Goal: Information Seeking & Learning: Learn about a topic

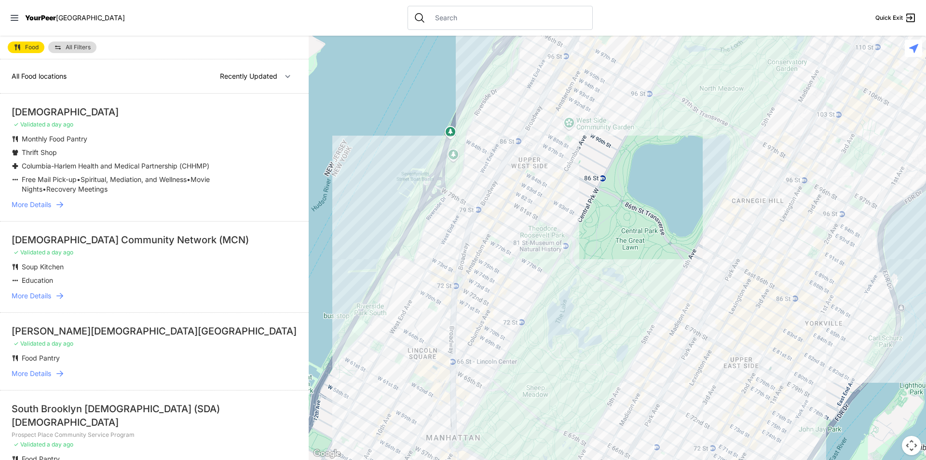
click at [40, 205] on span "More Details" at bounding box center [32, 205] width 40 height 10
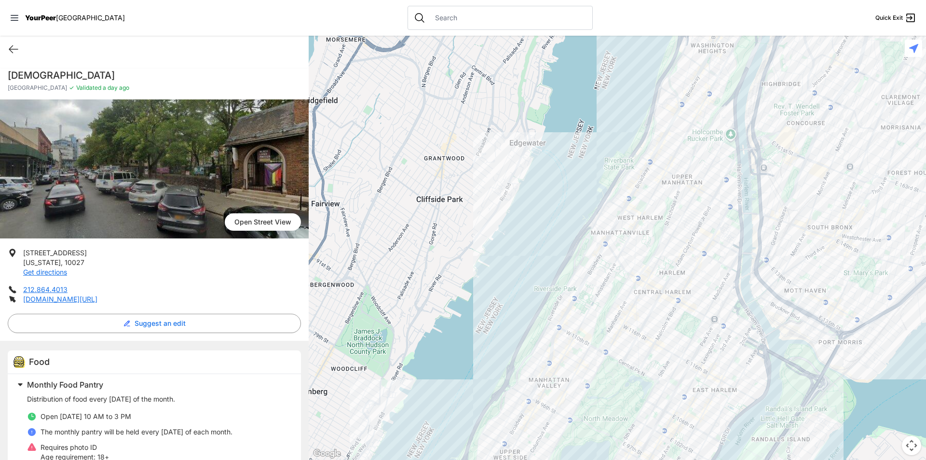
drag, startPoint x: 14, startPoint y: 51, endPoint x: 20, endPoint y: 51, distance: 6.3
click at [14, 51] on icon at bounding box center [14, 49] width 12 height 12
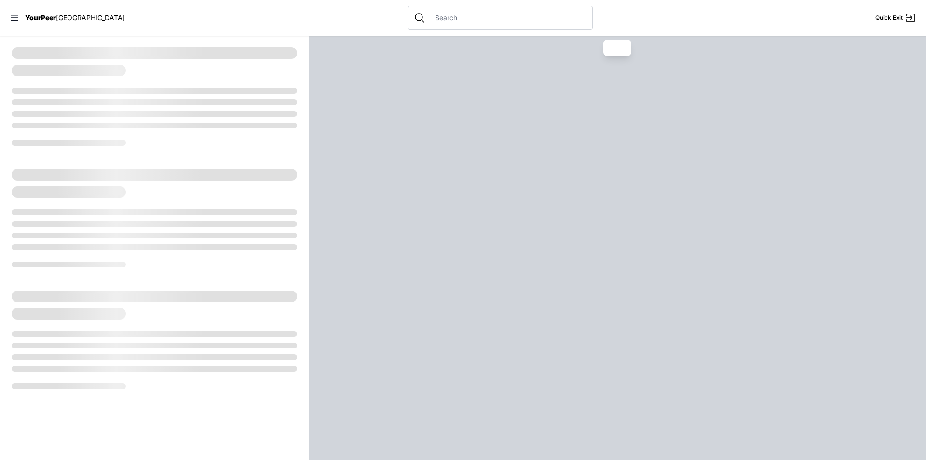
select select "recentlyUpdated"
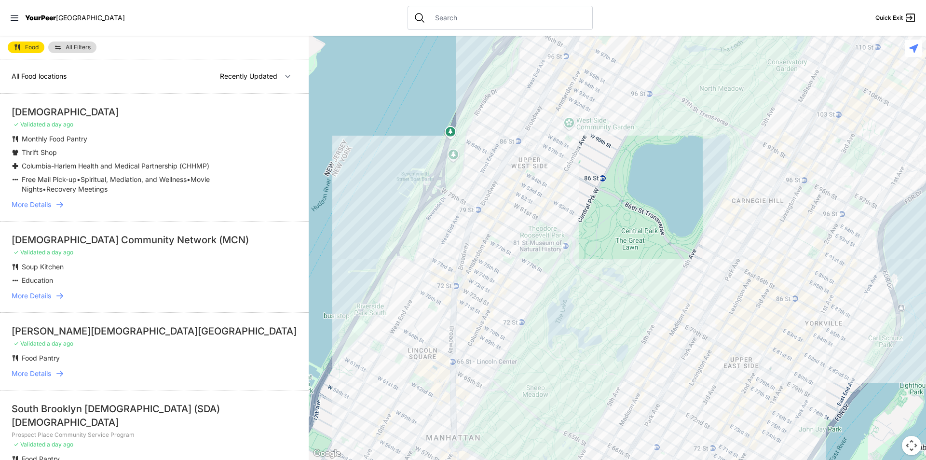
click at [84, 44] on link "All Filters" at bounding box center [72, 47] width 48 height 12
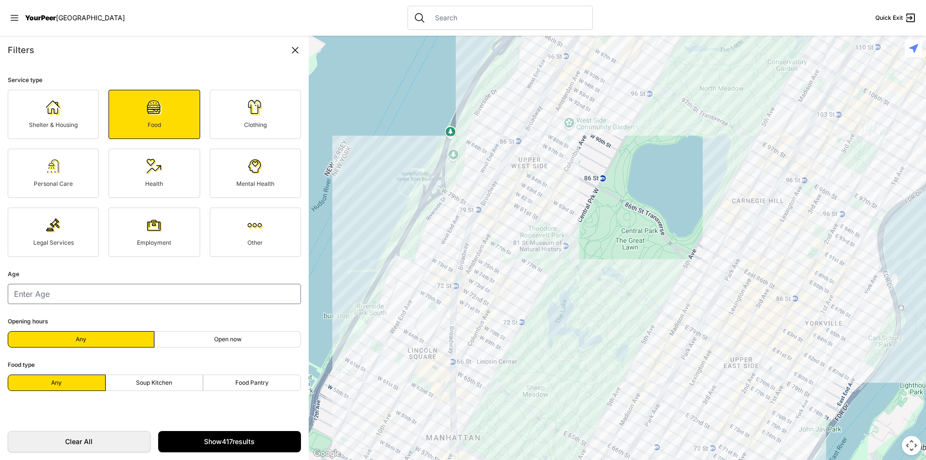
scroll to position [48, 0]
click at [295, 49] on icon at bounding box center [295, 50] width 6 height 6
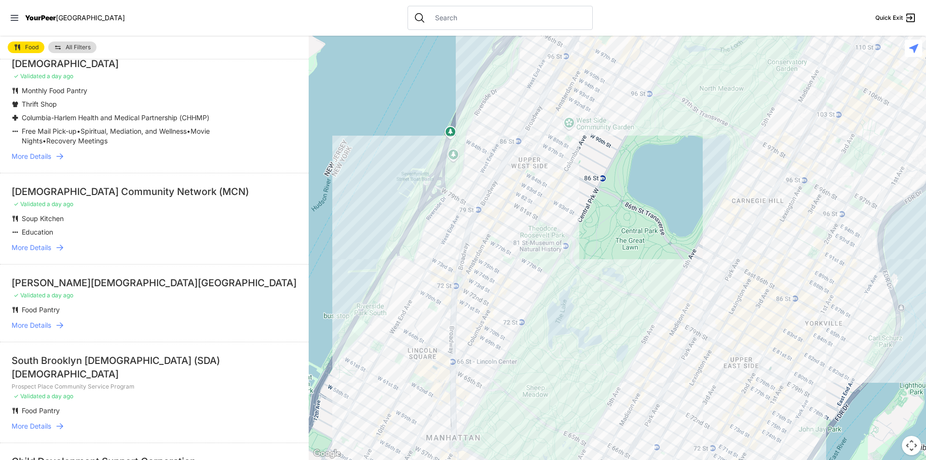
click at [162, 91] on li "Monthly Food Pantry" at bounding box center [135, 91] width 247 height 10
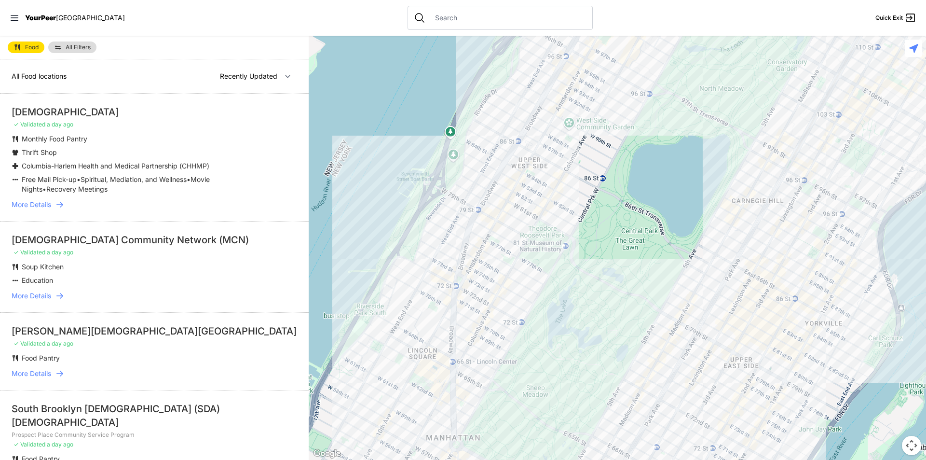
click at [28, 203] on span "More Details" at bounding box center [32, 205] width 40 height 10
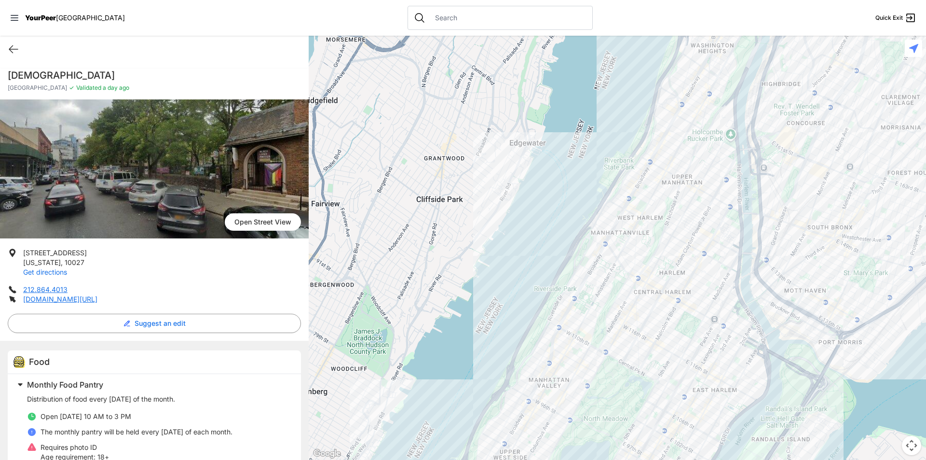
click at [54, 272] on link "Get directions" at bounding box center [45, 272] width 44 height 8
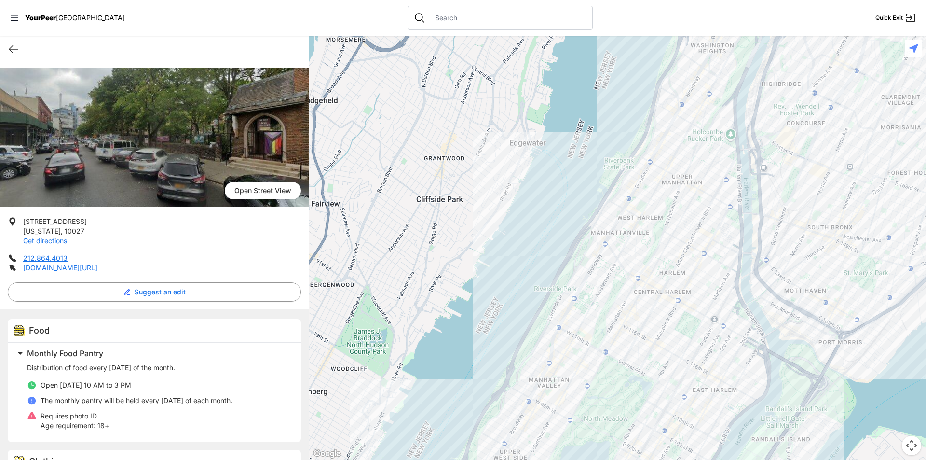
scroll to position [48, 0]
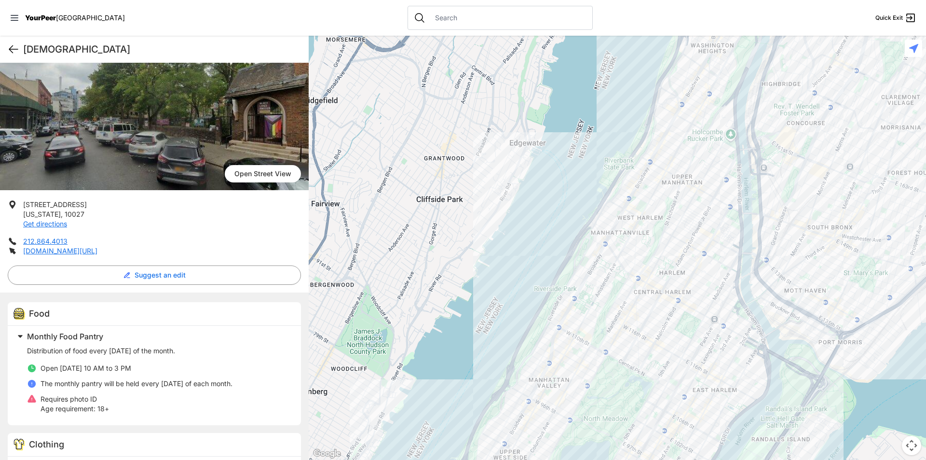
click at [13, 54] on icon at bounding box center [14, 49] width 12 height 12
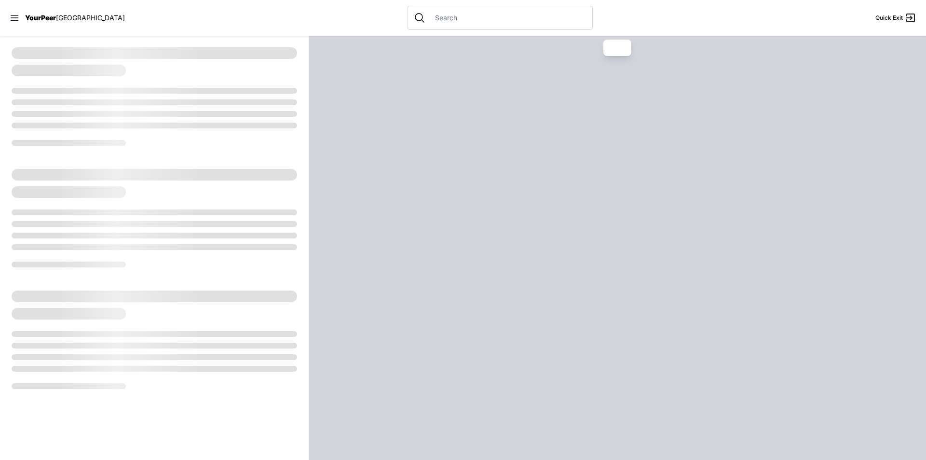
select select "recentlyUpdated"
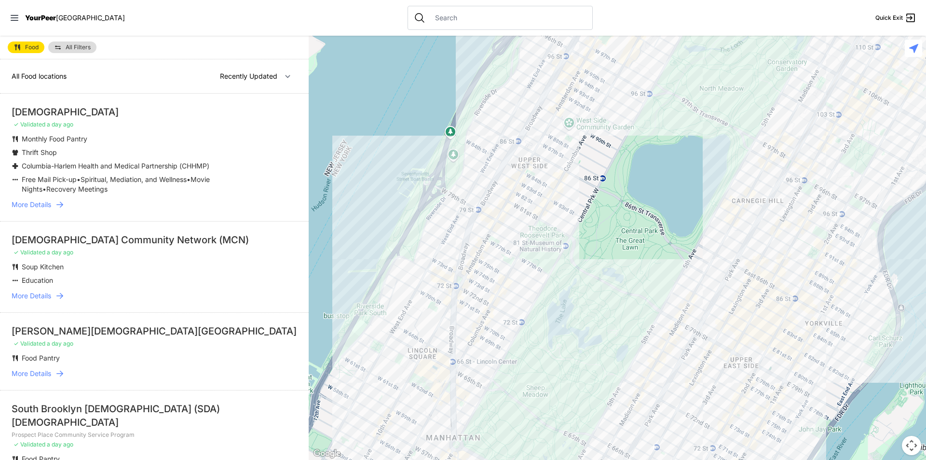
click at [152, 241] on div "[DEMOGRAPHIC_DATA] Community Network (MCN)" at bounding box center [154, 240] width 285 height 14
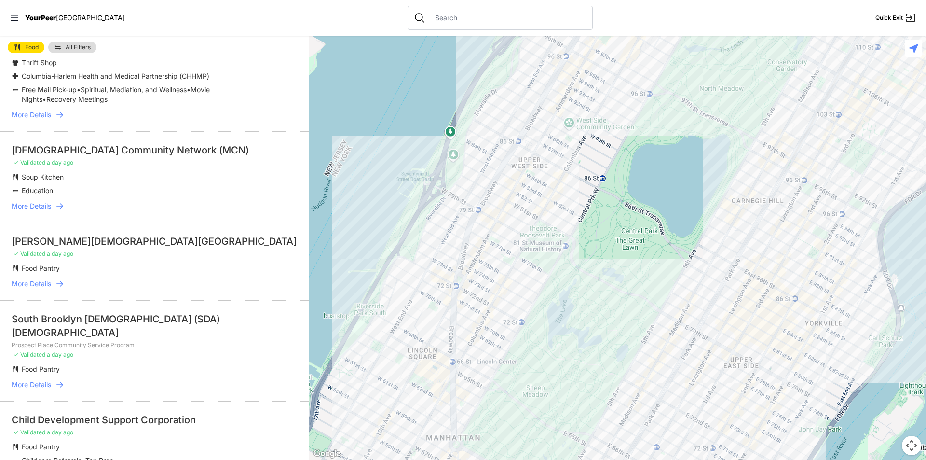
scroll to position [96, 0]
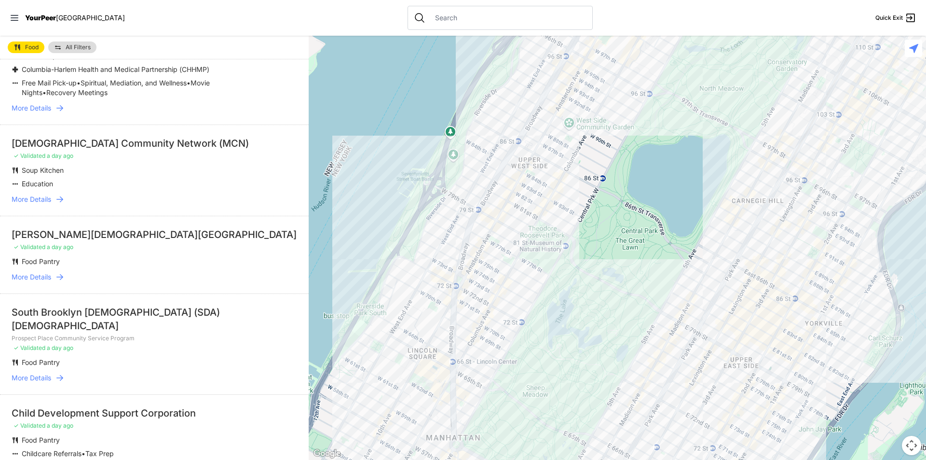
click at [53, 278] on link "More Details" at bounding box center [154, 277] width 285 height 10
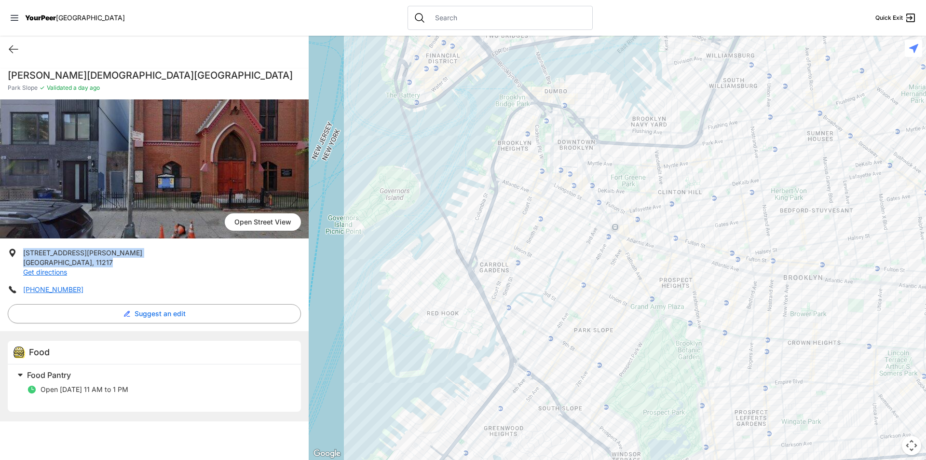
drag, startPoint x: 91, startPoint y: 263, endPoint x: 21, endPoint y: 252, distance: 71.3
click at [21, 252] on li "[STREET_ADDRESS][PERSON_NAME] Get directions" at bounding box center [154, 262] width 293 height 29
copy p "[STREET_ADDRESS][PERSON_NAME]"
click at [14, 49] on icon at bounding box center [14, 49] width 12 height 12
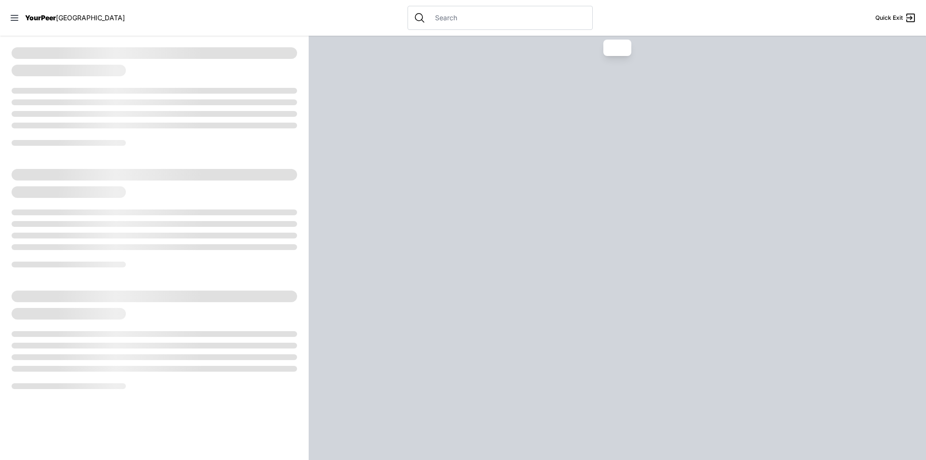
select select "recentlyUpdated"
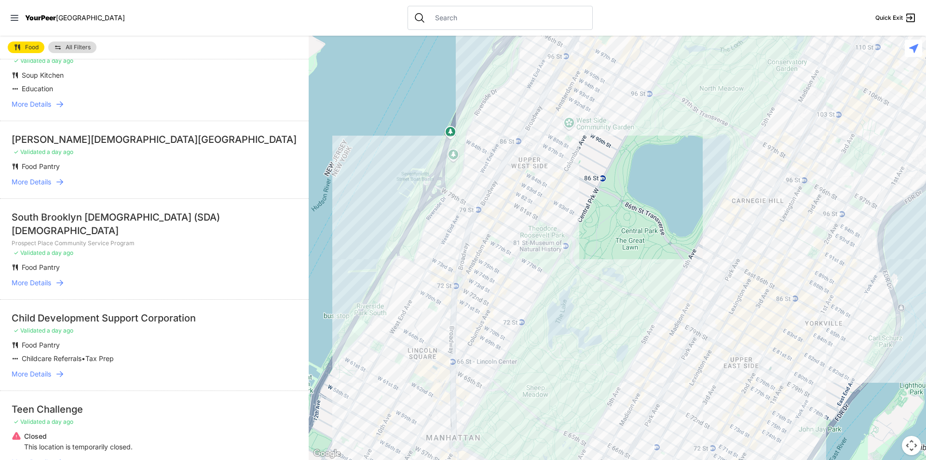
scroll to position [193, 0]
click at [40, 276] on span "More Details" at bounding box center [32, 281] width 40 height 10
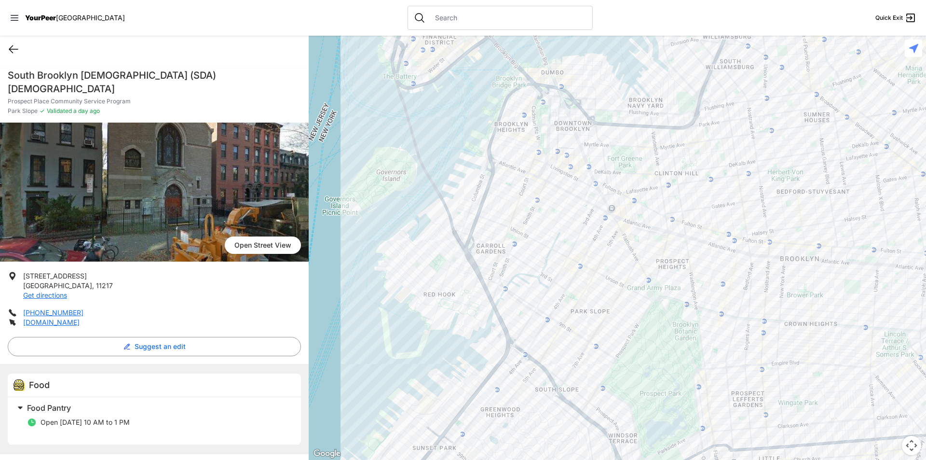
click at [13, 52] on icon at bounding box center [14, 49] width 12 height 12
select select "recentlyUpdated"
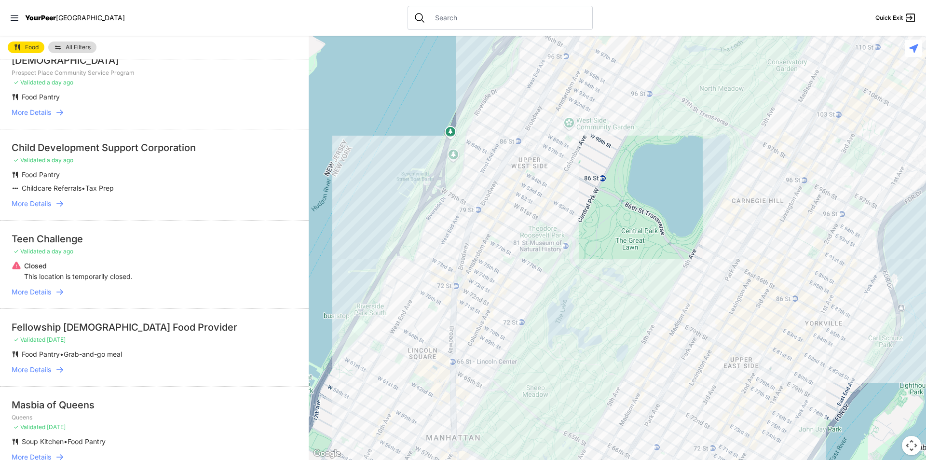
scroll to position [386, 0]
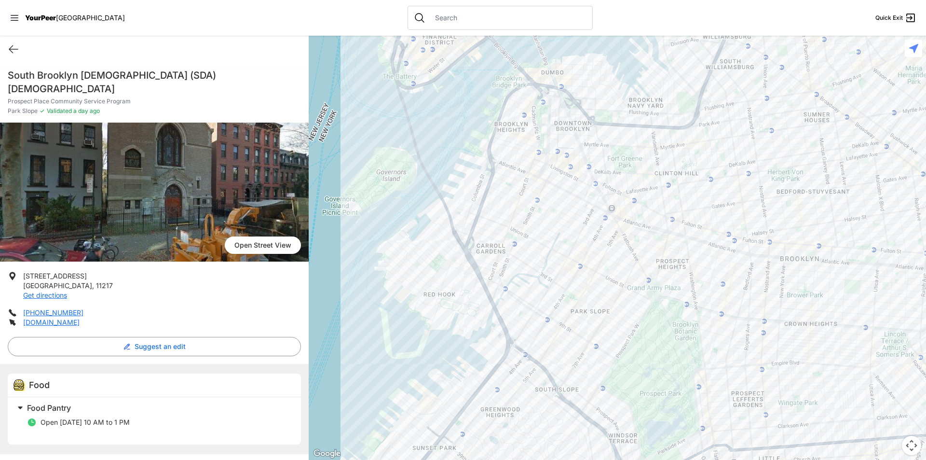
select select "recentlyUpdated"
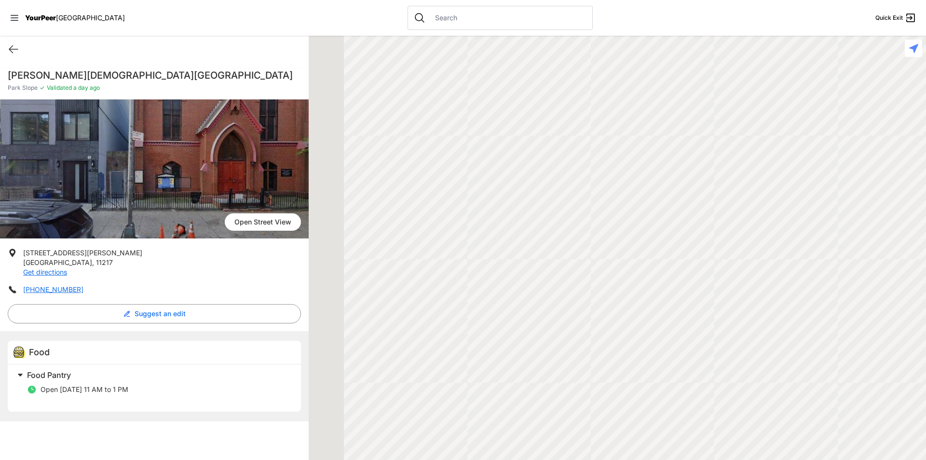
select select "recentlyUpdated"
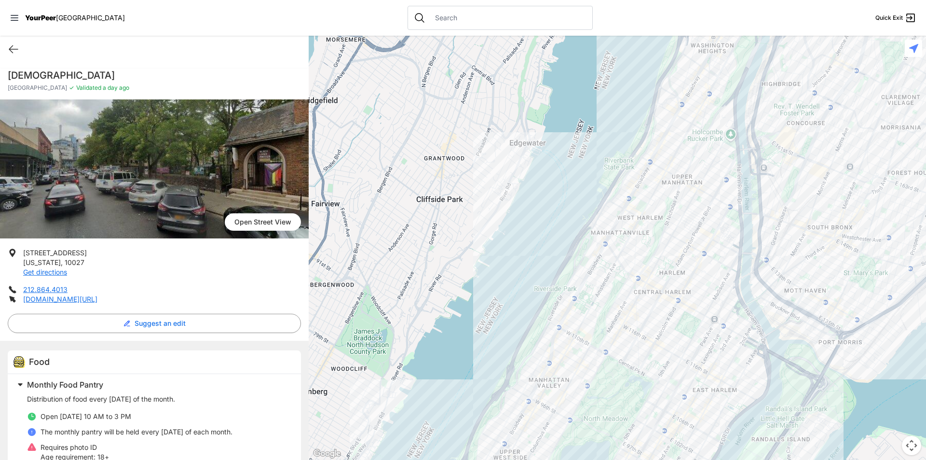
select select "recentlyUpdated"
